Goal: Transaction & Acquisition: Purchase product/service

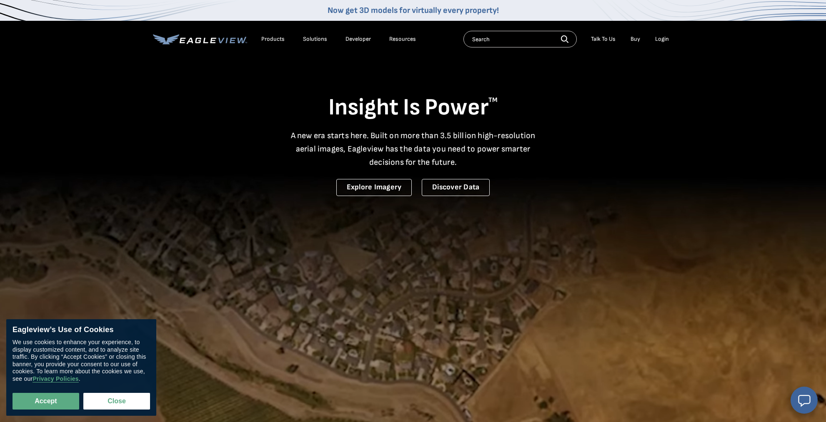
scroll to position [0, 1]
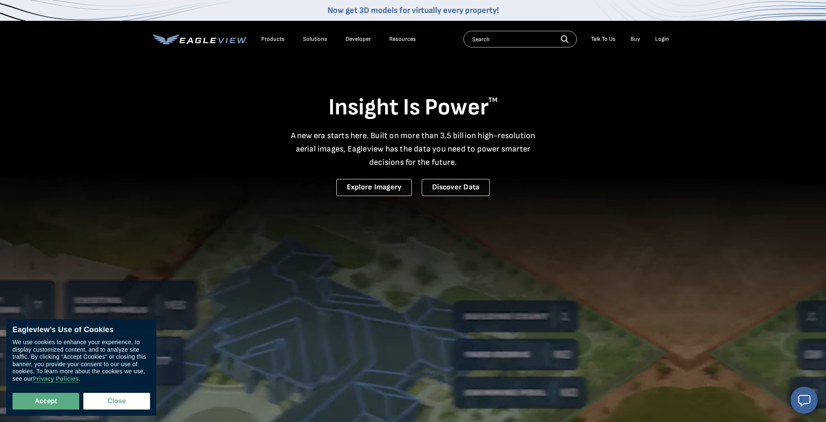
click at [660, 42] on div "Login" at bounding box center [662, 38] width 14 height 7
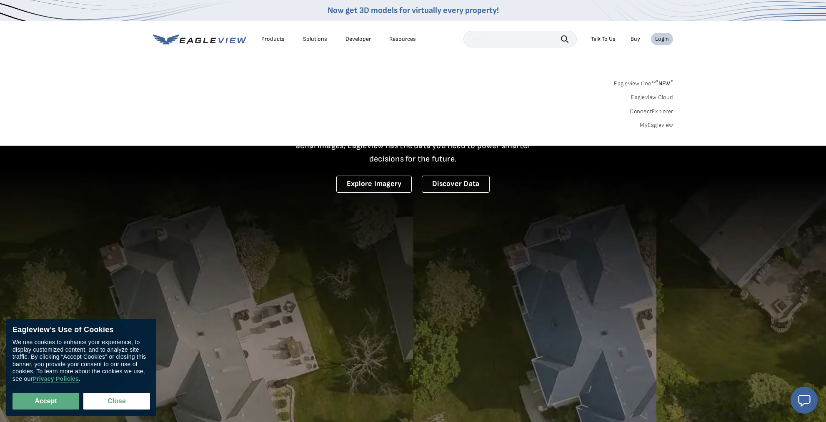
scroll to position [3, 0]
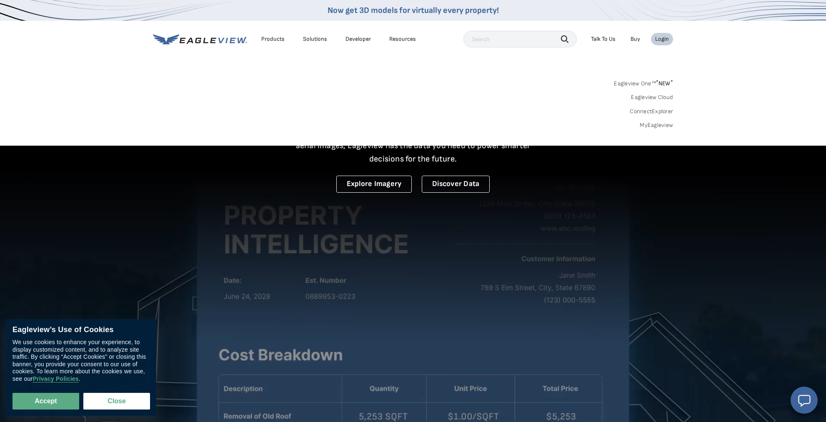
click at [655, 124] on link "MyEagleview" at bounding box center [655, 125] width 33 height 7
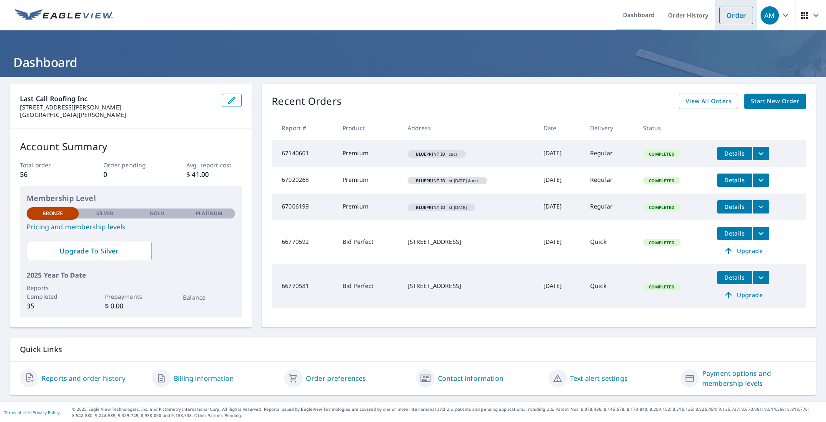
click at [734, 15] on link "Order" at bounding box center [736, 15] width 34 height 17
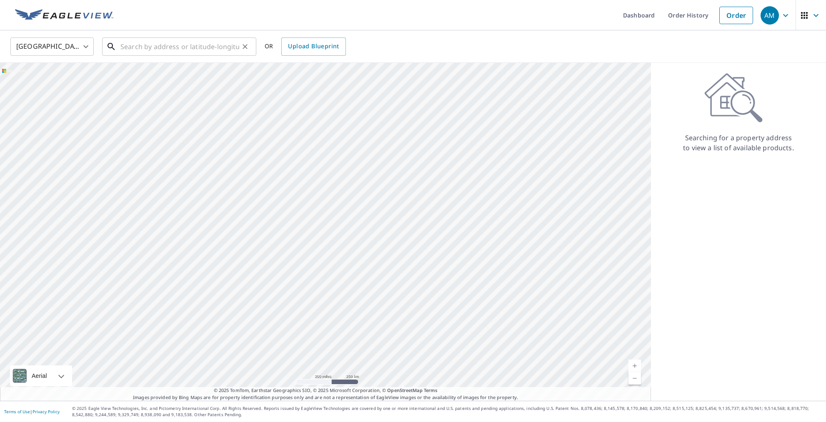
click at [122, 47] on input "text" at bounding box center [179, 46] width 119 height 23
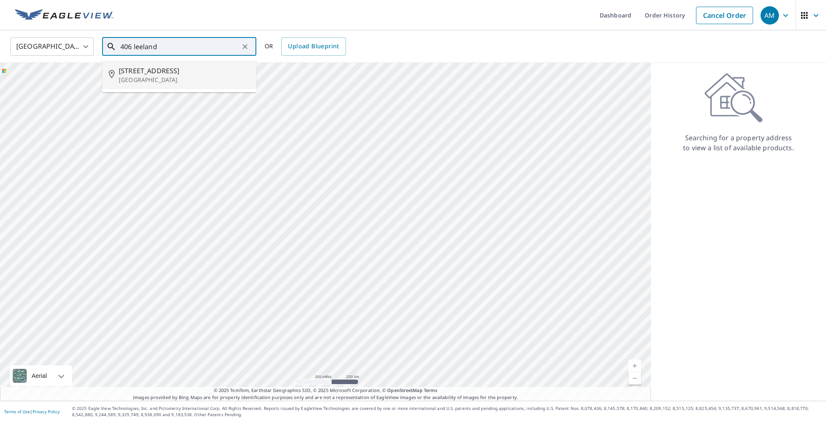
click at [159, 79] on p "Lehigh Acres, FL 33936" at bounding box center [184, 80] width 131 height 8
type input "406 Leeland Heights Blvd E Lehigh Acres, FL 33936"
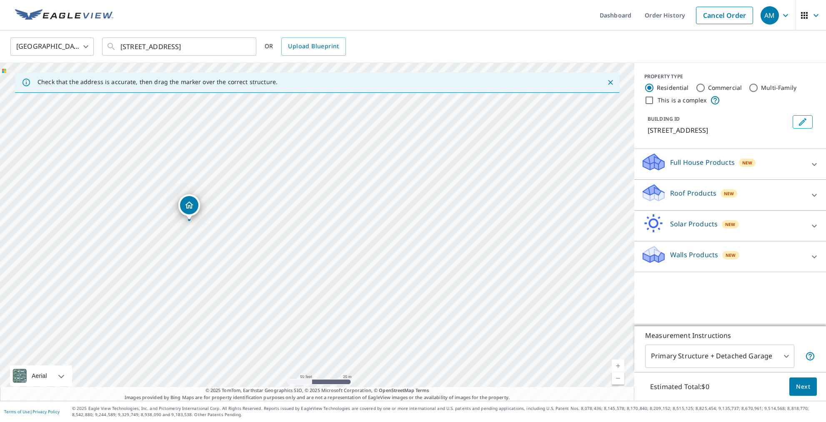
drag, startPoint x: 235, startPoint y: 225, endPoint x: 330, endPoint y: 230, distance: 94.6
click at [330, 230] on div "406 Leeland Heights Blvd E Lehigh Acres, FL 33936" at bounding box center [317, 232] width 634 height 338
click at [815, 200] on icon at bounding box center [814, 195] width 10 height 10
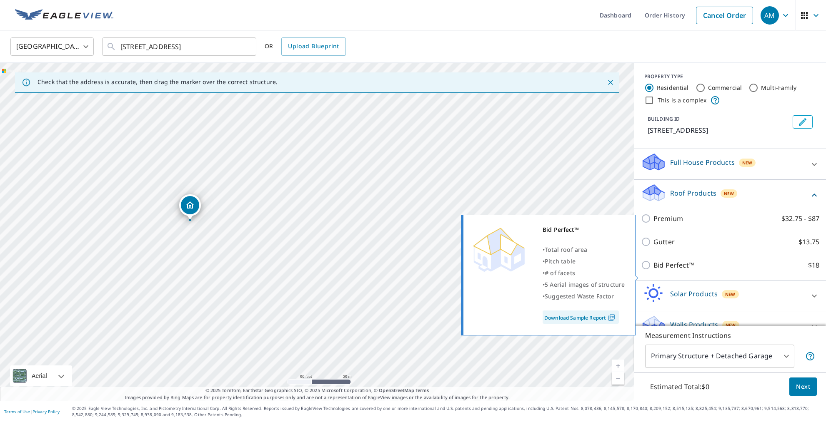
click at [648, 270] on input "Bid Perfect™ $18" at bounding box center [647, 265] width 12 height 10
checkbox input "true"
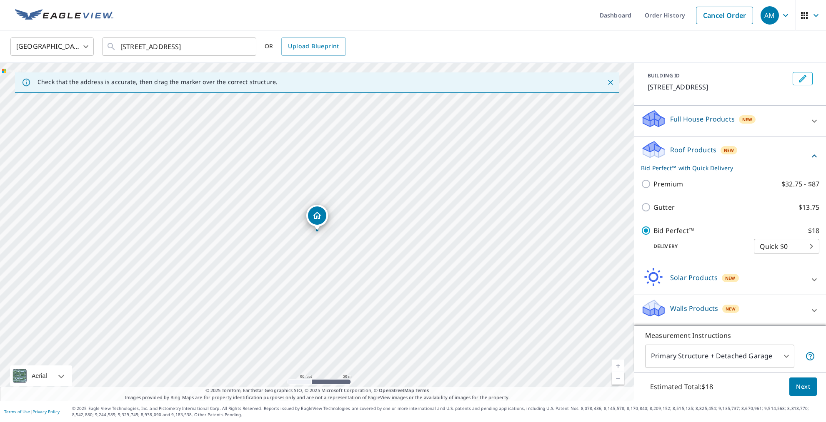
scroll to position [51, 0]
click at [806, 387] on span "Next" at bounding box center [803, 387] width 14 height 10
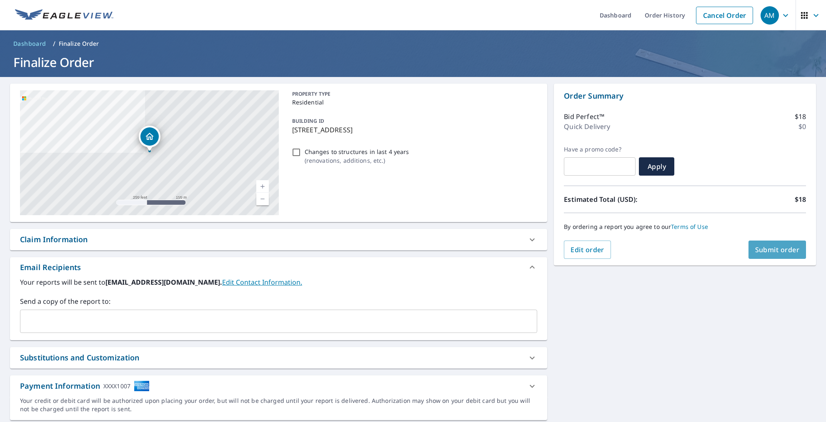
click at [756, 247] on span "Submit order" at bounding box center [777, 249] width 45 height 9
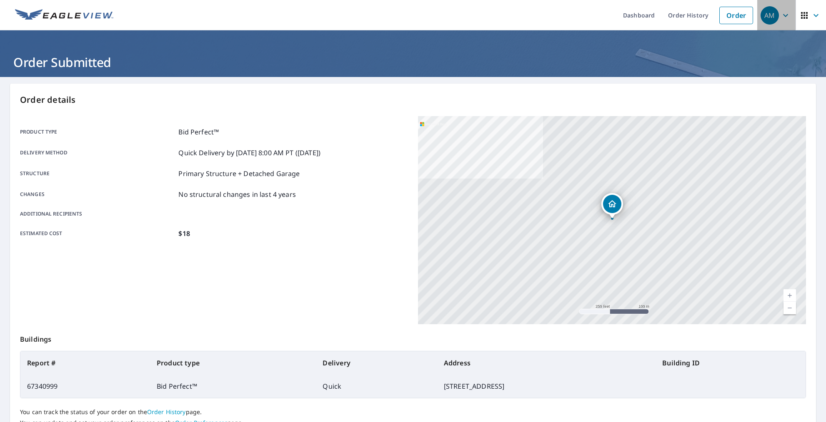
click at [786, 12] on icon "button" at bounding box center [785, 15] width 10 height 10
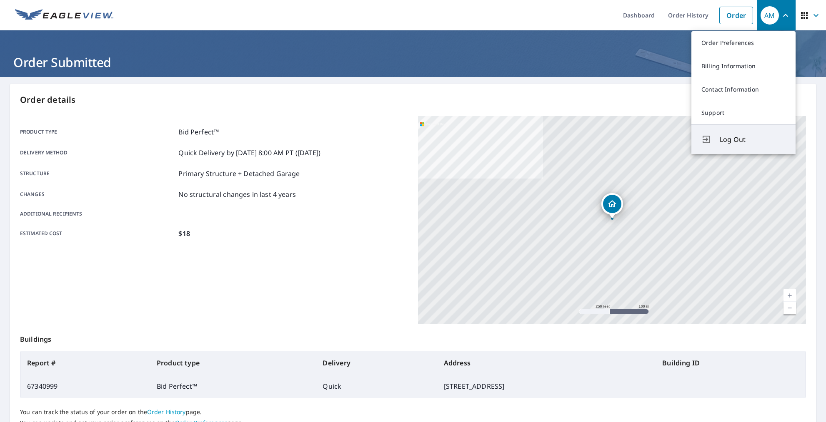
click at [726, 138] on span "Log Out" at bounding box center [752, 140] width 66 height 10
